Goal: Ask a question

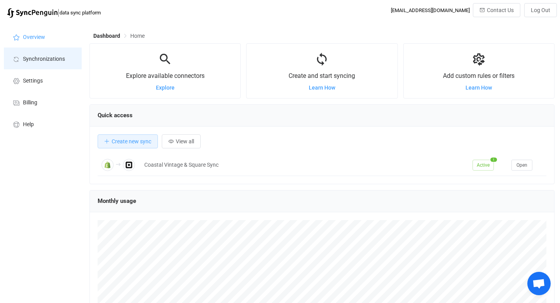
click at [30, 61] on span "Synchronizations" at bounding box center [44, 59] width 42 height 6
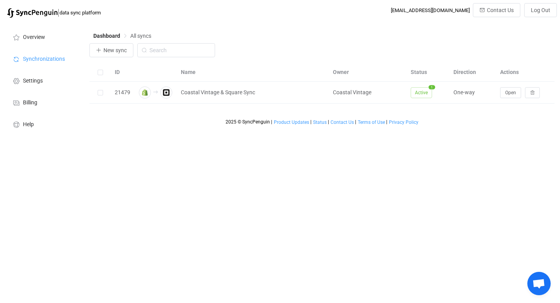
click at [546, 288] on span "Open chat" at bounding box center [538, 282] width 23 height 23
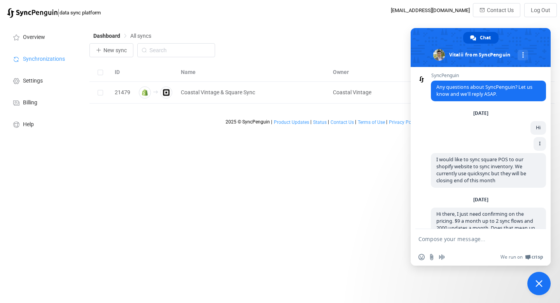
scroll to position [326, 0]
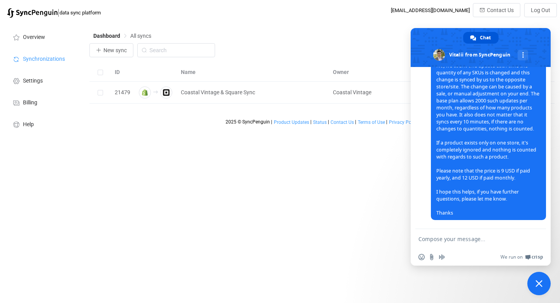
click at [477, 240] on textarea "Compose your message..." at bounding box center [471, 238] width 107 height 7
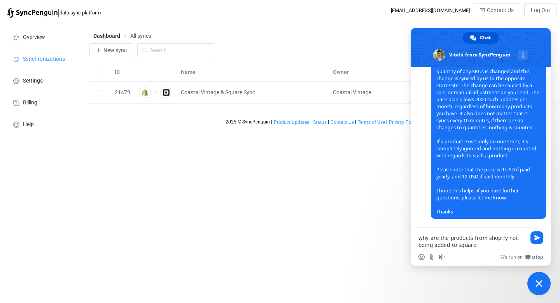
type textarea "why are the products from shopify not being added to square?"
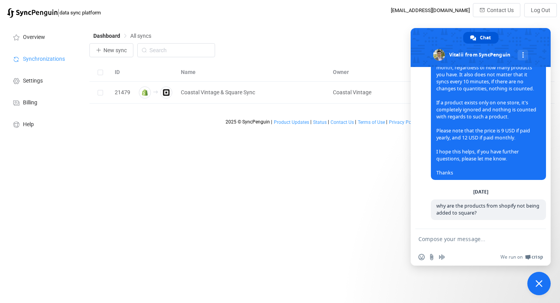
scroll to position [367, 0]
drag, startPoint x: 482, startPoint y: 214, endPoint x: 435, endPoint y: 205, distance: 47.9
click at [435, 205] on span "why are the products from shopify not being added to square?" at bounding box center [488, 209] width 115 height 21
copy span "why are the products from shopify not being added to square?"
click at [497, 9] on span "Contact Us" at bounding box center [500, 10] width 27 height 6
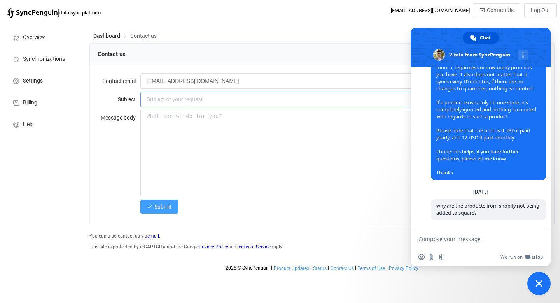
click at [197, 100] on input "text" at bounding box center [343, 99] width 406 height 16
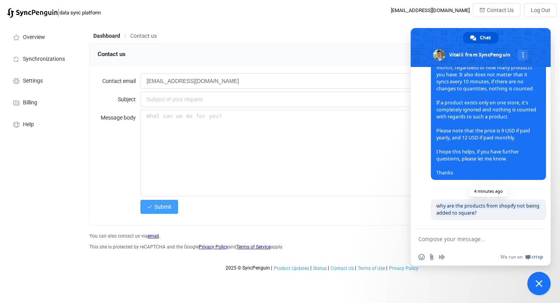
drag, startPoint x: 481, startPoint y: 215, endPoint x: 435, endPoint y: 208, distance: 47.2
click at [435, 208] on span "why are the products from shopify not being added to square?" at bounding box center [488, 209] width 115 height 21
copy span "why are the products from shopify not being added to square?"
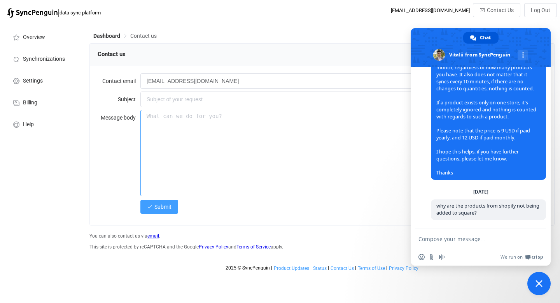
click at [184, 131] on textarea at bounding box center [343, 153] width 406 height 86
paste textarea "why are the products from shopify not being added to square?"
type textarea "why are the products from shopify not being added to square?"
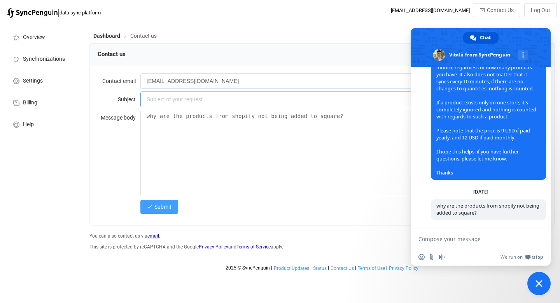
click at [175, 103] on input "text" at bounding box center [343, 99] width 406 height 16
paste input "why are the products from shopify not being added to square?"
type input "why are the products from shopify not being added to square?"
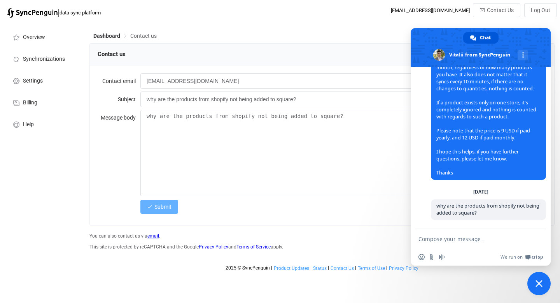
click at [170, 205] on span "Submit" at bounding box center [162, 206] width 17 height 6
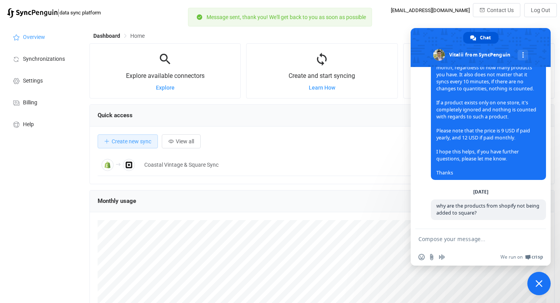
scroll to position [151, 465]
